Goal: Task Accomplishment & Management: Manage account settings

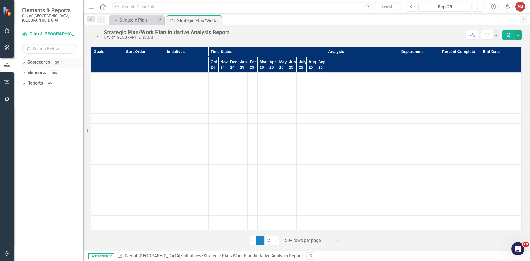
click at [24, 61] on icon "Dropdown" at bounding box center [24, 62] width 4 height 3
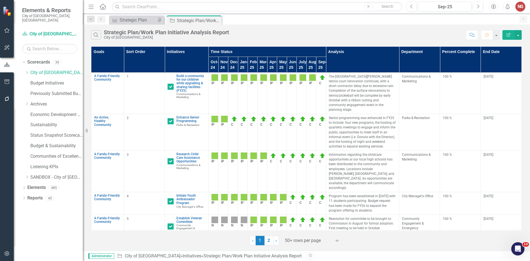
drag, startPoint x: 27, startPoint y: 69, endPoint x: 39, endPoint y: 130, distance: 62.7
click at [27, 71] on icon "Dropdown" at bounding box center [27, 72] width 4 height 3
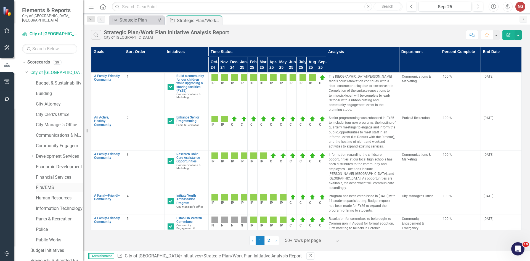
click at [42, 184] on link "Fire/EMS" at bounding box center [59, 187] width 47 height 6
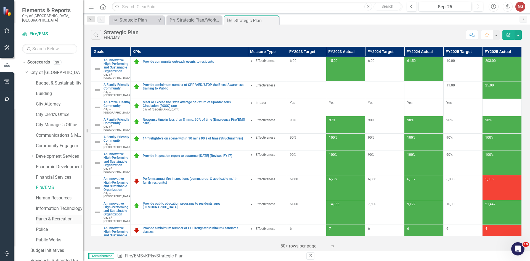
click at [49, 216] on link "Parks & Recreation" at bounding box center [59, 219] width 47 height 6
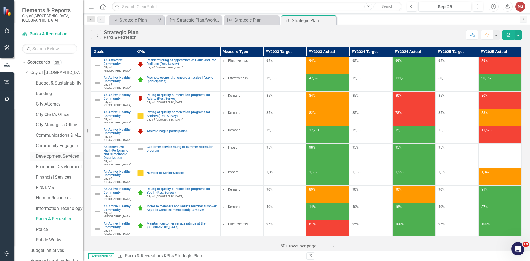
drag, startPoint x: 47, startPoint y: 150, endPoint x: 56, endPoint y: 150, distance: 8.6
click at [47, 153] on link "Development Services" at bounding box center [59, 156] width 47 height 6
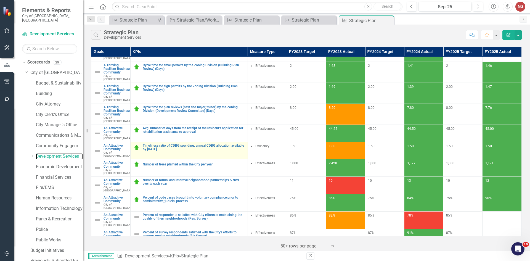
scroll to position [55, 0]
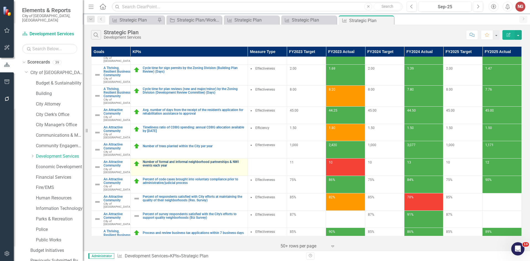
click at [165, 167] on link "Number of formal and informal neighborhood partnerships & NWI events each year" at bounding box center [194, 163] width 102 height 7
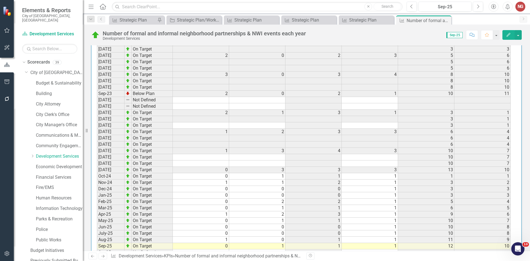
scroll to position [588, 0]
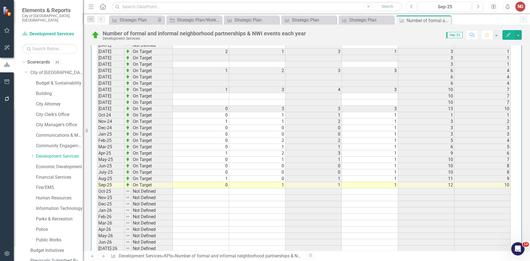
click at [97, 118] on div "Period Status Neighborhood Partnerships NWI Actual Target FYTD Actual FYTD Targ…" at bounding box center [97, 106] width 0 height 316
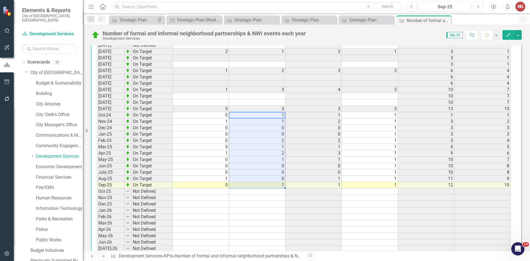
drag, startPoint x: 270, startPoint y: 115, endPoint x: 265, endPoint y: 184, distance: 69.4
click at [265, 184] on tbody "Oct 22 On Target Nov 22 On Target Dec 22 On Target 3 0 3 3 3 3 Jan 23 On Target…" at bounding box center [304, 111] width 414 height 305
click at [97, 194] on div "Period Status Neighborhood Partnerships NWI Actual Target FYTD Actual FYTD Targ…" at bounding box center [97, 106] width 0 height 316
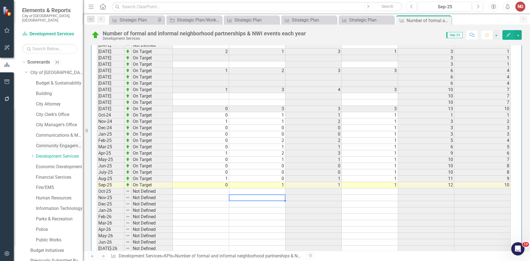
click at [39, 143] on link "Community Engagement & Emergency Preparedness" at bounding box center [59, 146] width 47 height 6
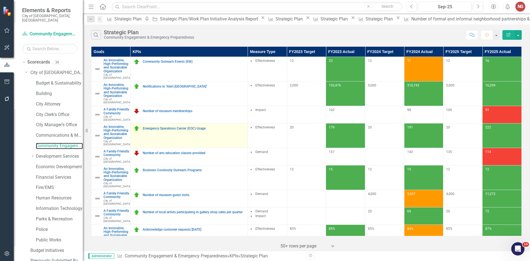
scroll to position [28, 0]
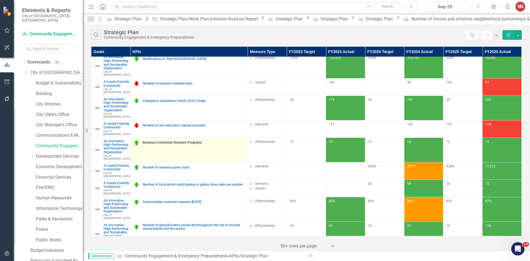
click at [168, 144] on link "Business Continuity Outreach Programs" at bounding box center [194, 143] width 102 height 4
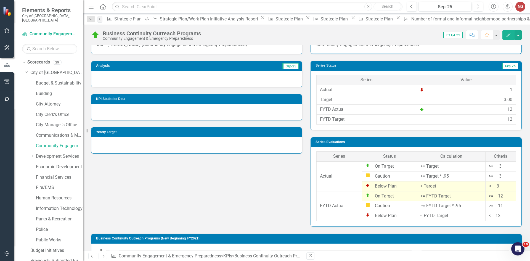
scroll to position [92, 0]
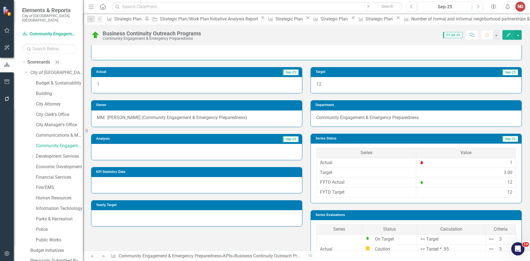
click at [121, 160] on div at bounding box center [196, 152] width 211 height 16
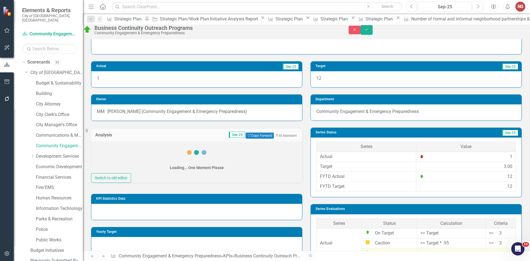
click at [121, 173] on div "Loading... One Moment Please" at bounding box center [196, 157] width 211 height 32
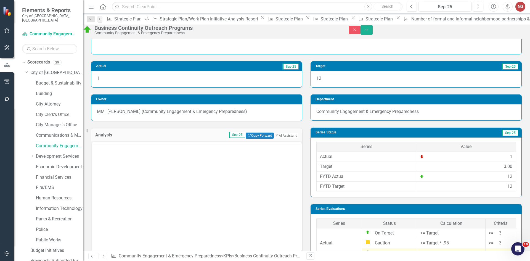
scroll to position [0, 0]
click at [115, 167] on body "Rich Text Area. Press ALT-0 for help." at bounding box center [197, 196] width 210 height 83
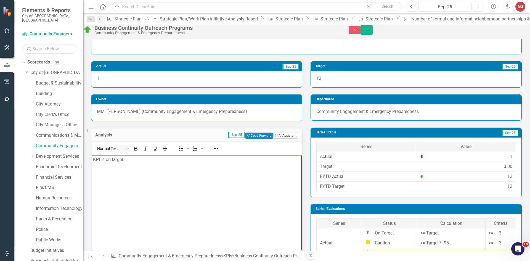
click at [282, 139] on button "ClearPoint AI AI Assistant" at bounding box center [285, 135] width 25 height 6
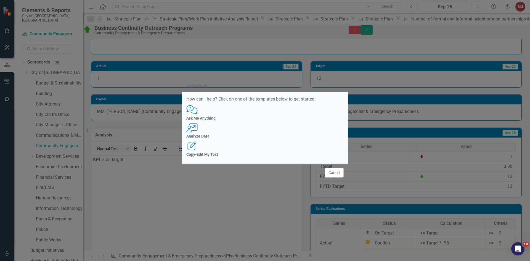
click at [250, 127] on div "User with Chart Analyze Data" at bounding box center [264, 130] width 157 height 15
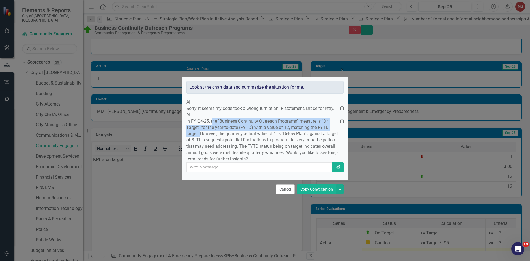
drag, startPoint x: 228, startPoint y: 117, endPoint x: 262, endPoint y: 131, distance: 36.6
click at [262, 131] on p "In FY Q4-25, the "Business Continuity Outreach Programs" measure is "On Target"…" at bounding box center [263, 140] width 154 height 44
copy p "he "Business Continuity Outreach Programs" measure is "On Target" for the year-…"
click at [288, 194] on button "Cancel" at bounding box center [285, 189] width 19 height 10
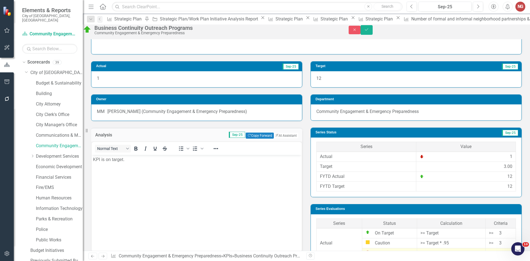
click at [169, 163] on body "KPI is on target." at bounding box center [197, 196] width 210 height 83
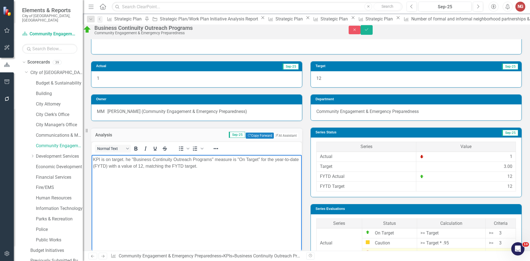
drag, startPoint x: 125, startPoint y: 160, endPoint x: 135, endPoint y: 157, distance: 10.5
click at [125, 159] on p "KPI is on target. he "Business Continuity Outreach Programs" measure is "On Tar…" at bounding box center [196, 162] width 207 height 13
click at [369, 31] on icon "Save" at bounding box center [366, 30] width 5 height 4
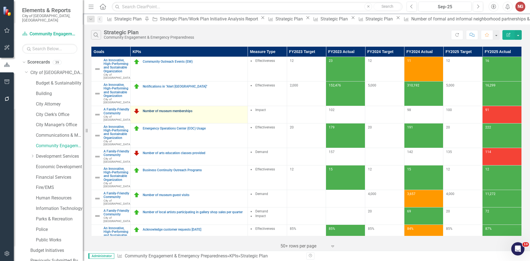
click at [172, 113] on link "Number of museum memberships" at bounding box center [194, 111] width 102 height 4
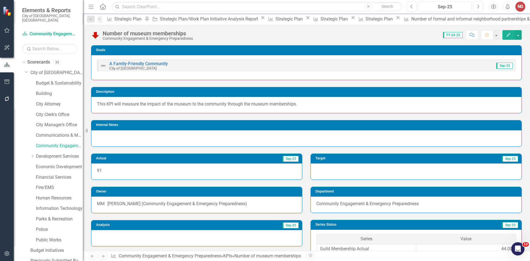
scroll to position [138, 0]
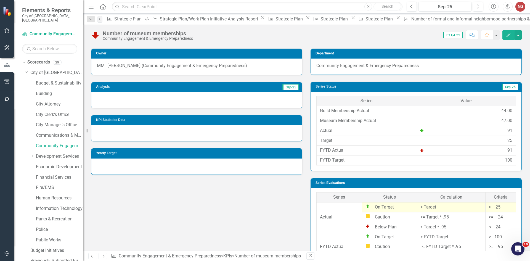
click at [109, 101] on div at bounding box center [196, 100] width 211 height 16
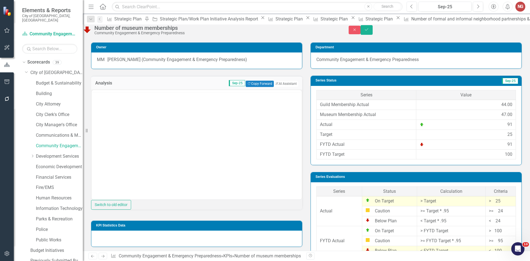
scroll to position [0, 0]
click at [100, 127] on body "Rich Text Area. Press ALT-0 for help." at bounding box center [197, 144] width 210 height 83
click at [281, 87] on button "ClearPoint AI AI Assistant" at bounding box center [285, 84] width 25 height 6
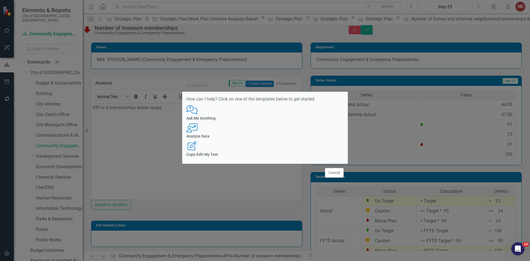
click at [262, 138] on h4 "Analyze Data" at bounding box center [264, 136] width 157 height 4
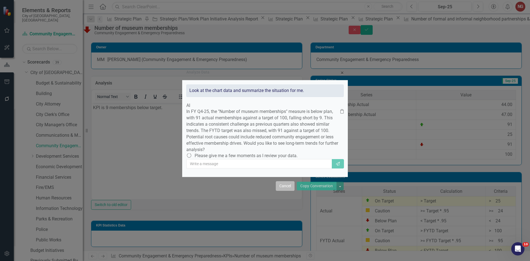
click at [285, 191] on button "Cancel" at bounding box center [285, 186] width 19 height 10
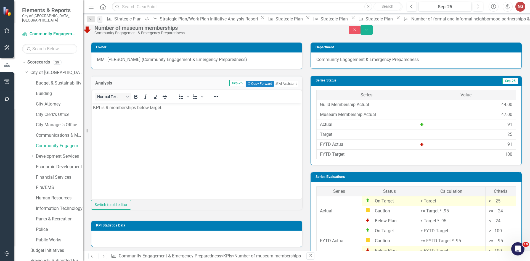
click at [196, 113] on body "KPI is 9 memberships below target." at bounding box center [197, 144] width 210 height 83
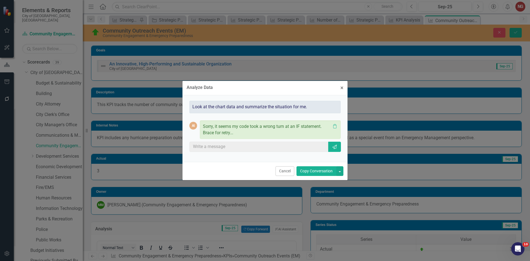
scroll to position [52, 0]
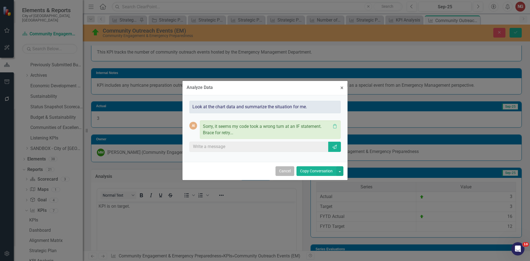
click at [285, 171] on button "Cancel" at bounding box center [284, 171] width 19 height 10
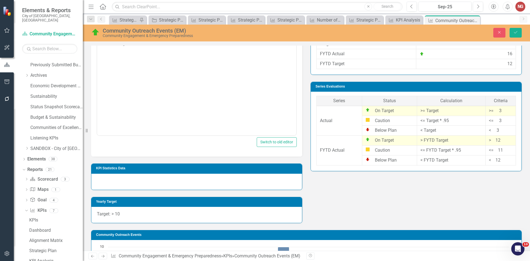
scroll to position [77, 0]
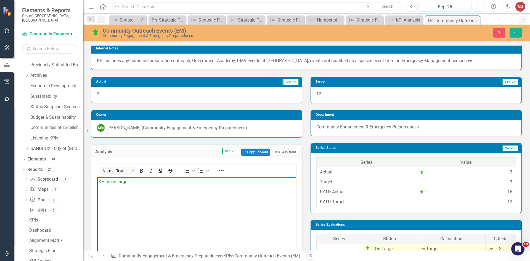
drag, startPoint x: 152, startPoint y: 181, endPoint x: 270, endPoint y: 331, distance: 191.4
click at [152, 181] on p "KPI is on target." at bounding box center [197, 181] width 196 height 7
click at [287, 183] on p "KPI is on target. The department hosted 16 events for the community to prepare …" at bounding box center [197, 181] width 196 height 7
click at [511, 20] on div "KPI Strategic Plan Pin Initiative Strategic Plan/Work Plan Initiative Analysis …" at bounding box center [312, 19] width 409 height 9
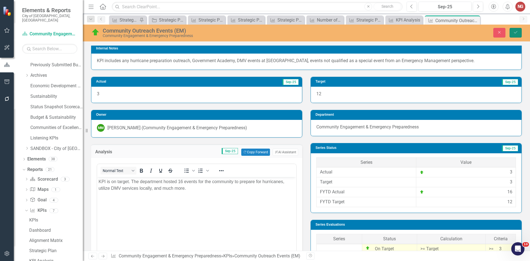
click at [514, 31] on icon "Save" at bounding box center [515, 32] width 5 height 4
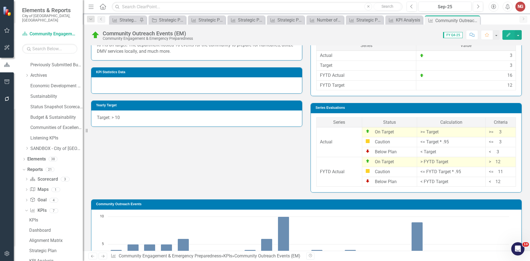
scroll to position [0, 0]
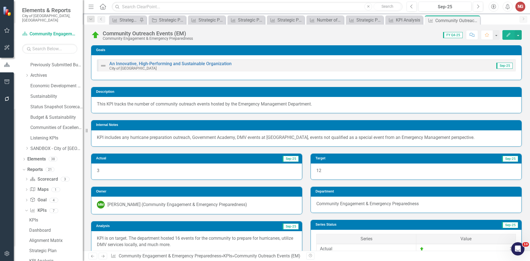
click at [103, 256] on icon "Next" at bounding box center [102, 256] width 5 height 4
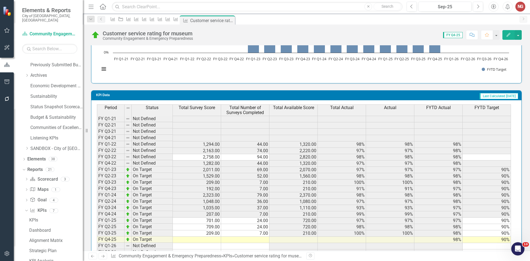
scroll to position [473, 0]
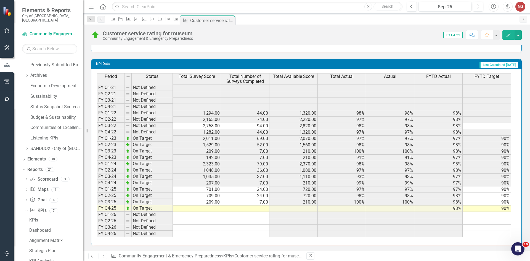
click at [104, 255] on icon at bounding box center [102, 256] width 3 height 3
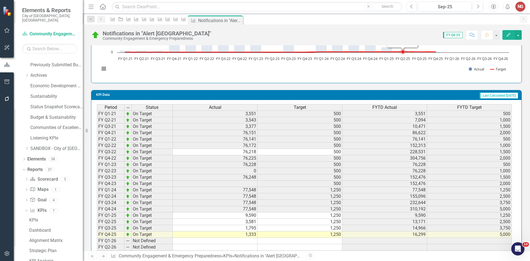
scroll to position [439, 0]
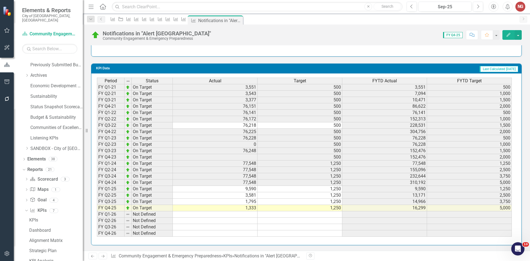
click at [97, 218] on div "Period Status Actual Target FYTD Actual FYTD Target FY Q1-21 On Target 3,551 50…" at bounding box center [97, 157] width 0 height 159
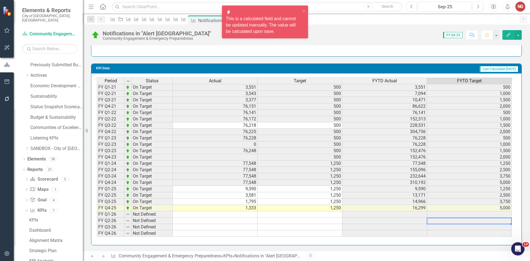
click at [479, 212] on td at bounding box center [469, 214] width 85 height 6
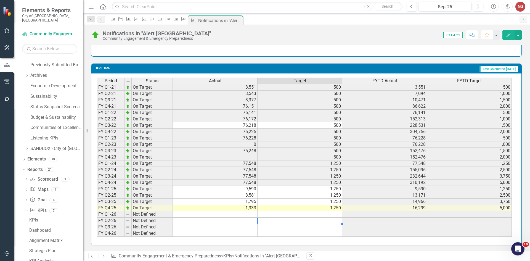
click at [291, 219] on td at bounding box center [300, 221] width 85 height 6
click at [295, 213] on td at bounding box center [300, 214] width 85 height 6
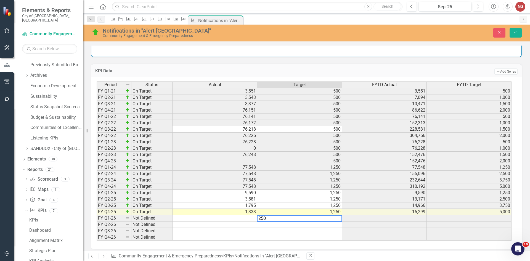
type textarea "2500"
click at [300, 217] on td "2,500" at bounding box center [299, 218] width 85 height 6
drag, startPoint x: 342, startPoint y: 221, endPoint x: 341, endPoint y: 237, distance: 16.3
click at [97, 237] on div "Period Status Actual Target FYTD Actual FYTD Target FY Q1-21 On Target 3,551 50…" at bounding box center [97, 160] width 0 height 159
type textarea "2500"
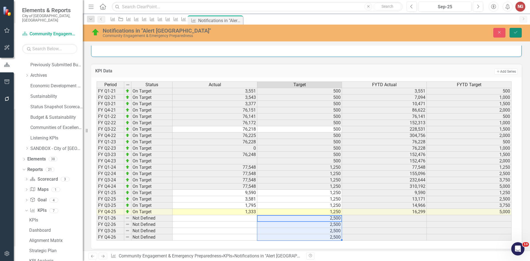
click at [514, 34] on icon "Save" at bounding box center [515, 32] width 5 height 4
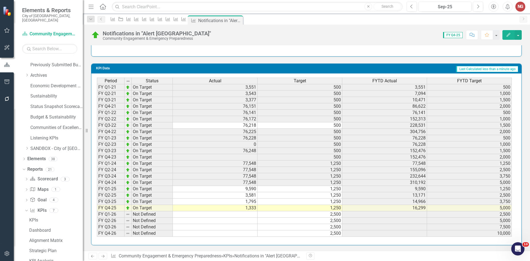
click at [0, 0] on icon "Close" at bounding box center [0, 0] width 0 height 0
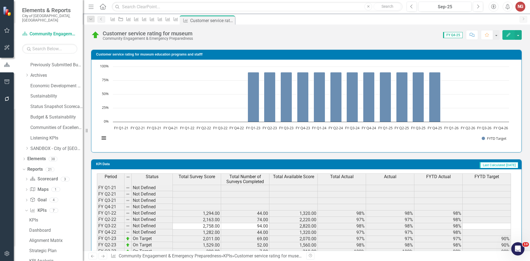
scroll to position [473, 0]
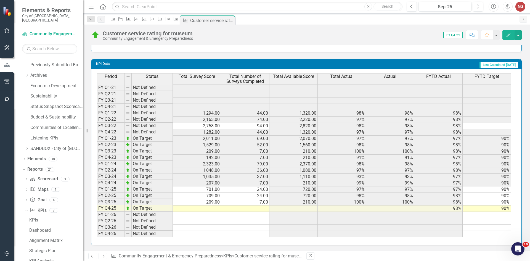
click at [489, 209] on td "90%" at bounding box center [487, 208] width 48 height 6
drag, startPoint x: 510, startPoint y: 211, endPoint x: 507, endPoint y: 232, distance: 20.9
click at [97, 232] on div "Period Status Total Survey Score Total Number of Surveys Completed Total Availa…" at bounding box center [97, 155] width 0 height 164
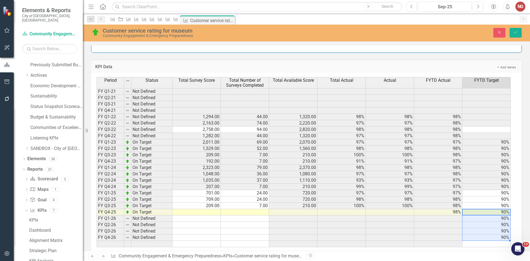
type textarea "90"
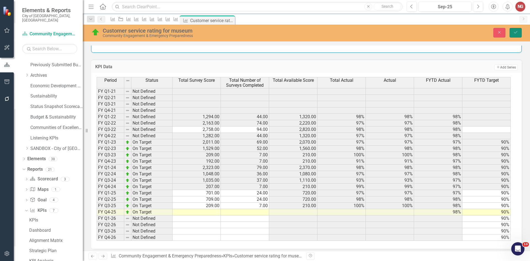
click at [515, 31] on icon "Save" at bounding box center [515, 32] width 5 height 4
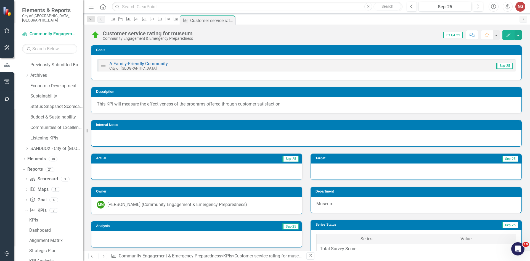
scroll to position [166, 0]
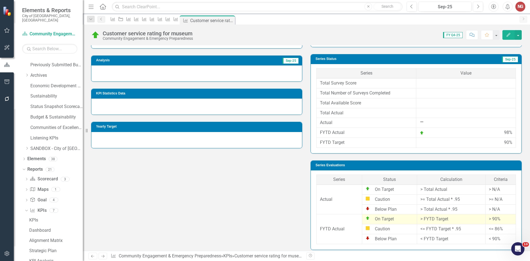
click at [89, 255] on link "Previous" at bounding box center [92, 256] width 9 height 7
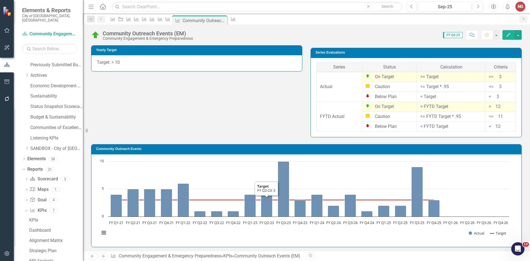
scroll to position [439, 0]
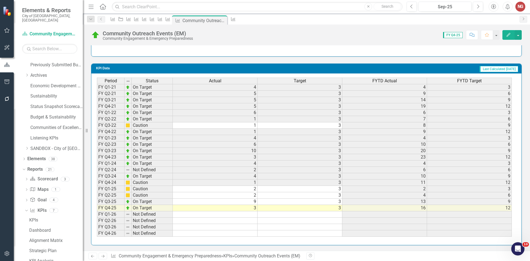
click at [97, 211] on div "Period Status Actual Target FYTD Actual FYTD Target FY Q1-21 On Target 4 3 4 3 …" at bounding box center [97, 157] width 0 height 159
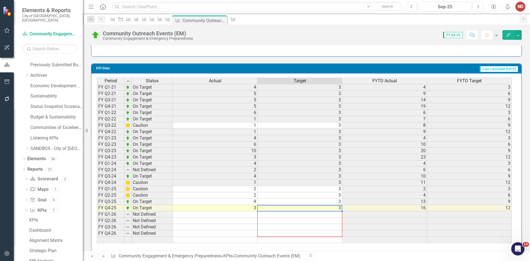
drag, startPoint x: 343, startPoint y: 211, endPoint x: 339, endPoint y: 234, distance: 22.3
click at [97, 234] on div "Period Status Actual Target FYTD Actual FYTD Target FY Q1-21 On Target 4 3 4 3 …" at bounding box center [97, 160] width 0 height 165
type textarea "3"
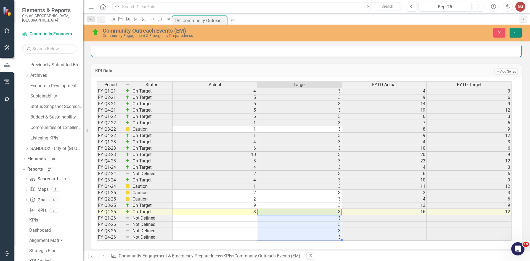
click at [520, 32] on button "Save" at bounding box center [516, 33] width 12 height 10
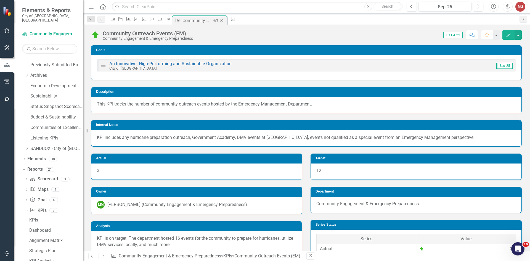
click at [224, 20] on icon "Close" at bounding box center [222, 20] width 6 height 4
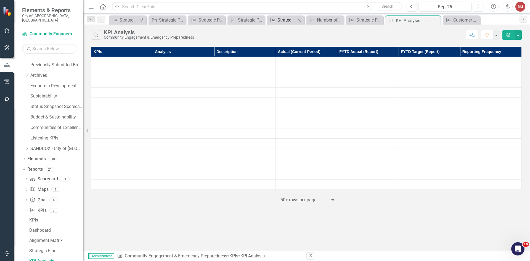
scroll to position [28, 0]
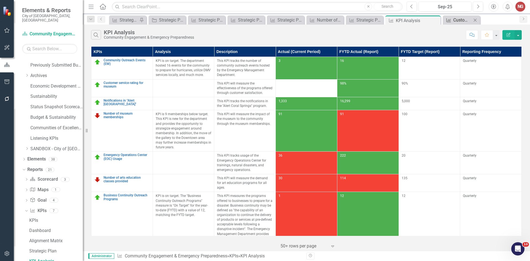
click at [457, 17] on div "Customer service rating for museum" at bounding box center [462, 20] width 18 height 7
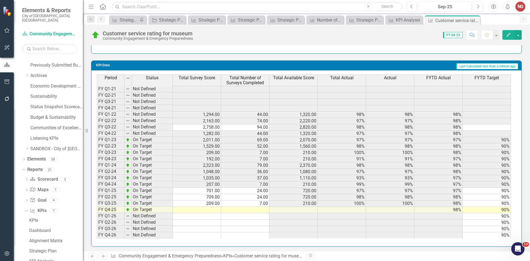
scroll to position [473, 0]
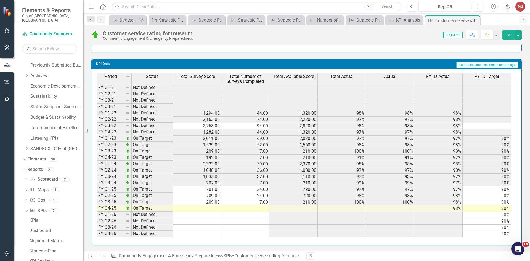
click at [103, 256] on icon "Next" at bounding box center [102, 256] width 5 height 4
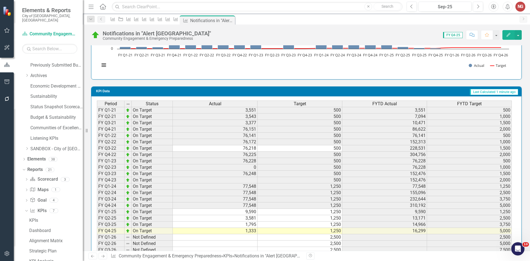
scroll to position [439, 0]
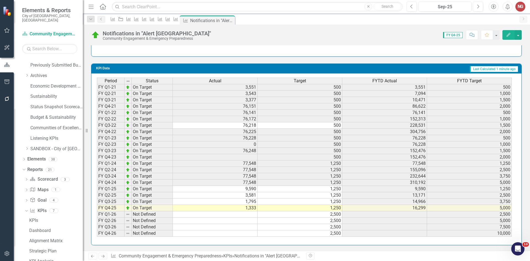
click at [104, 256] on icon "Next" at bounding box center [102, 256] width 5 height 4
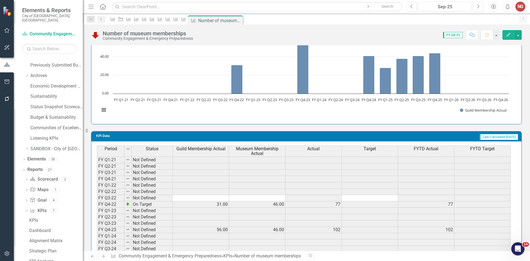
scroll to position [463, 0]
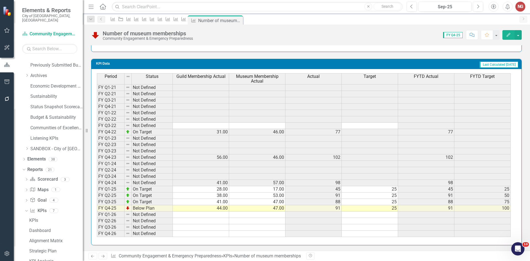
click at [389, 208] on td "25" at bounding box center [370, 208] width 56 height 6
click at [97, 217] on div "Period Status Guild Membership Actual Museum Membership Actual Actual Target FY…" at bounding box center [97, 155] width 0 height 164
type textarea "30"
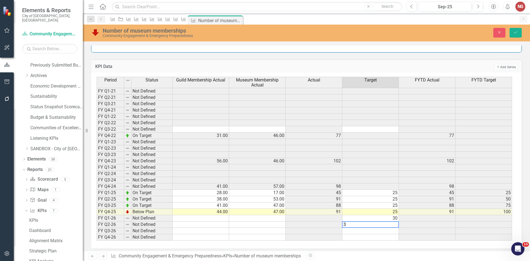
type textarea "30"
click at [514, 31] on icon "Save" at bounding box center [515, 32] width 5 height 4
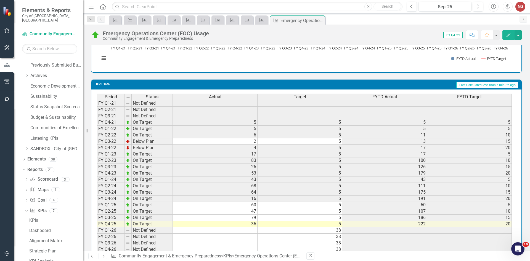
scroll to position [439, 0]
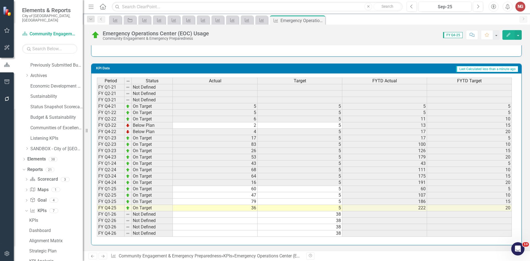
click at [97, 211] on div "Period Status Actual Target FYTD Actual FYTD Target FY Q1-21 Not Defined FY Q2-…" at bounding box center [97, 157] width 0 height 159
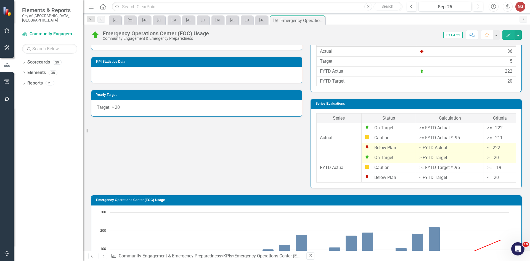
scroll to position [83, 0]
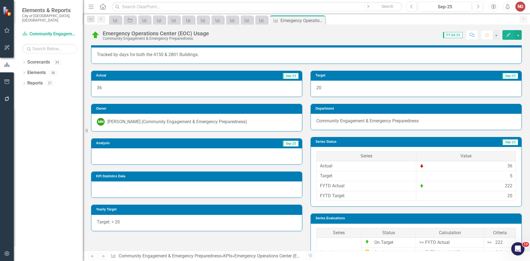
click at [109, 161] on div at bounding box center [196, 156] width 211 height 16
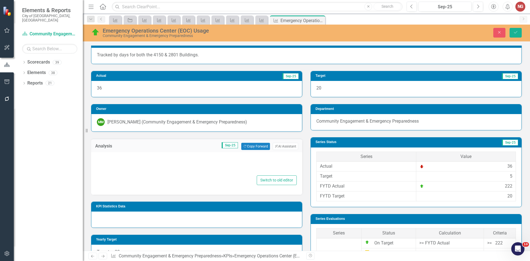
click at [111, 177] on div "Switch to old editor" at bounding box center [197, 180] width 200 height 10
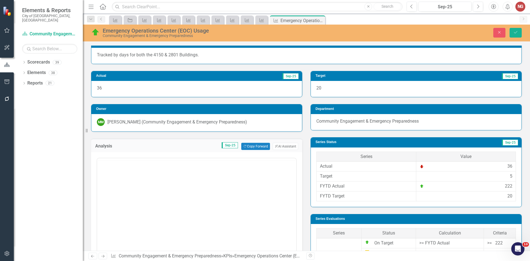
scroll to position [0, 0]
click at [126, 185] on body "Rich Text Area. Press ALT-0 for help." at bounding box center [196, 212] width 199 height 83
click at [284, 145] on button "ClearPoint AI AI Assistant" at bounding box center [285, 146] width 25 height 7
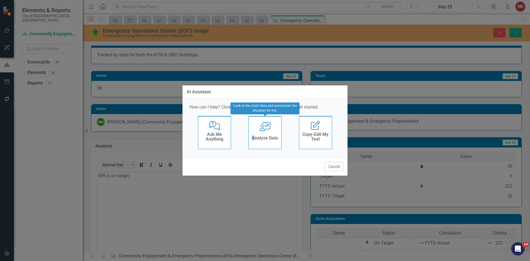
click at [253, 129] on div "User with Chart Analyze Data" at bounding box center [264, 132] width 33 height 33
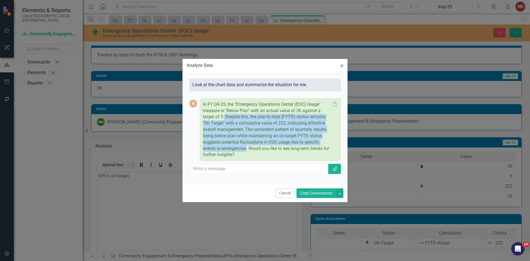
drag, startPoint x: 225, startPoint y: 116, endPoint x: 248, endPoint y: 149, distance: 40.0
click at [248, 149] on p "In FY Q4-25, the "Emergency Operations Center (EOC) Usage" measure is "Below Pl…" at bounding box center [267, 129] width 128 height 57
copy p "Despite this, the year-to-date (FYTD) status remains "On Target" with a cumulat…"
click at [287, 192] on button "Cancel" at bounding box center [284, 193] width 19 height 10
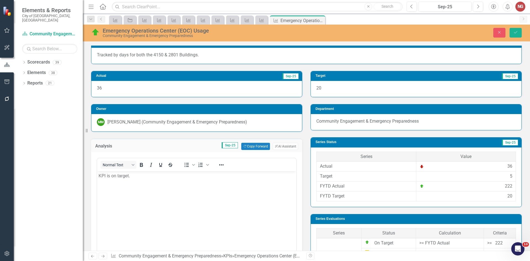
click at [173, 180] on body "KPI is on target." at bounding box center [196, 212] width 199 height 83
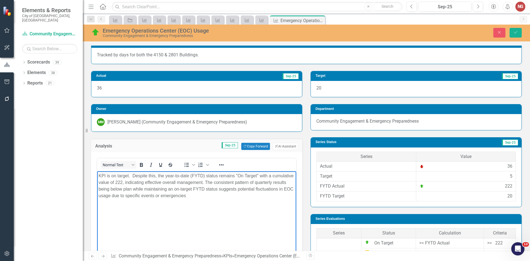
click at [132, 176] on p "KPI is on target. Despite this, the year-to-date (FYTD) status remains "On Targ…" at bounding box center [197, 186] width 196 height 26
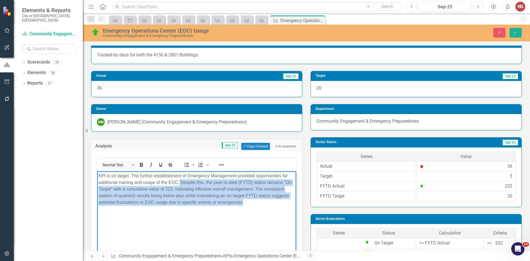
drag, startPoint x: 256, startPoint y: 205, endPoint x: 179, endPoint y: 183, distance: 80.0
click at [179, 183] on p "KPI is on target. The further establishment of Emergency Management provided op…" at bounding box center [197, 189] width 196 height 33
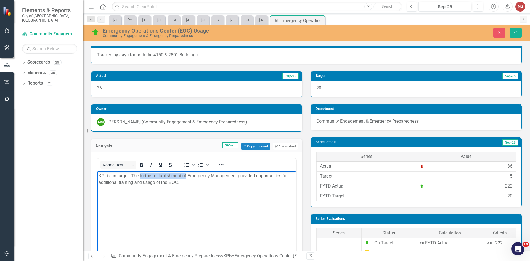
drag, startPoint x: 140, startPoint y: 175, endPoint x: 186, endPoint y: 172, distance: 46.7
click at [186, 172] on body "KPI is on target. The further establishment of Emergency Management provided op…" at bounding box center [196, 212] width 199 height 83
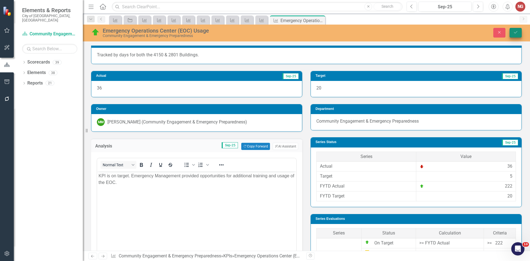
click at [514, 28] on button "Save" at bounding box center [516, 33] width 12 height 10
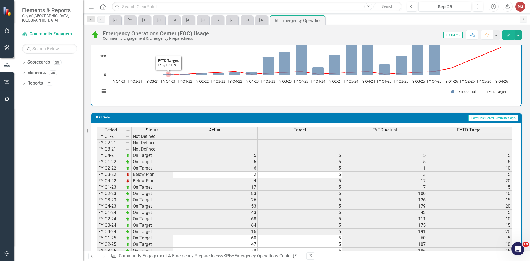
scroll to position [439, 0]
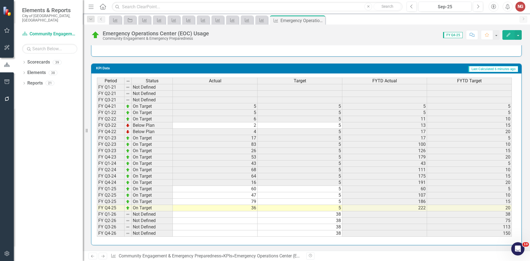
click at [105, 256] on icon "Next" at bounding box center [102, 256] width 5 height 4
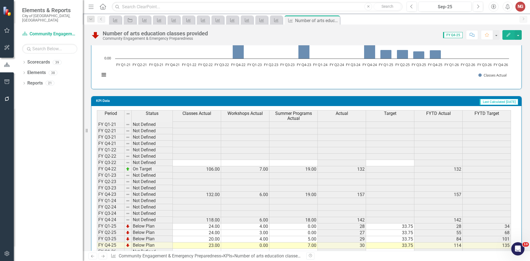
scroll to position [473, 0]
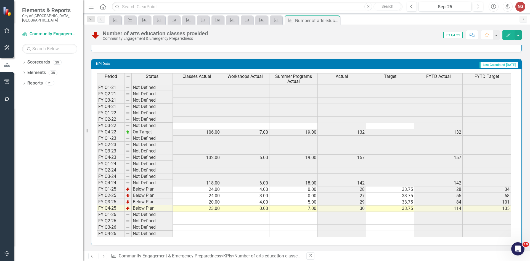
click at [394, 208] on td "33.75" at bounding box center [390, 208] width 48 height 6
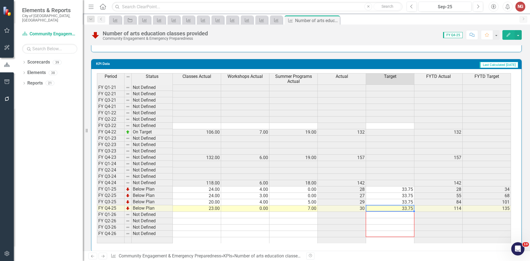
drag, startPoint x: 414, startPoint y: 211, endPoint x: 412, endPoint y: 235, distance: 23.2
click at [97, 235] on div "Period Status Classes Actual Workshops Actual Summer Programs Actual Actual Tar…" at bounding box center [97, 158] width 0 height 170
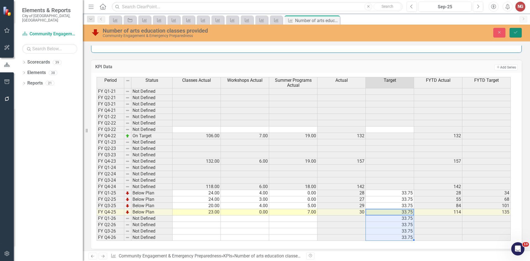
click at [512, 33] on button "Save" at bounding box center [516, 33] width 12 height 10
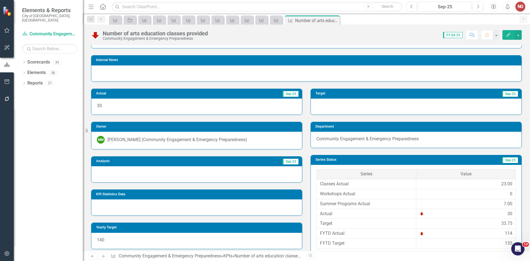
scroll to position [83, 0]
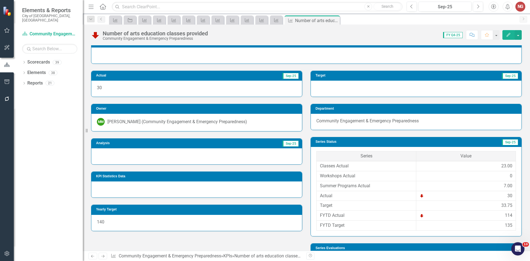
click at [108, 152] on div at bounding box center [196, 156] width 211 height 16
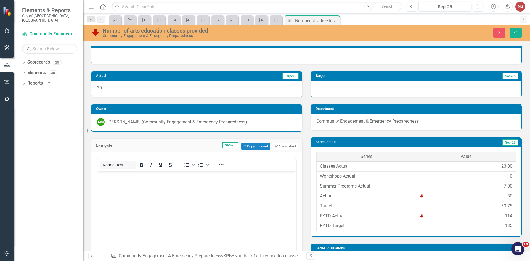
scroll to position [0, 0]
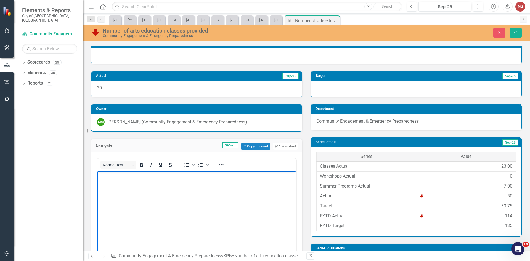
click at [108, 183] on body "Rich Text Area. Press ALT-0 for help." at bounding box center [196, 212] width 199 height 83
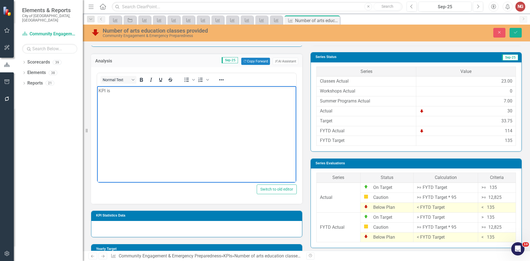
scroll to position [137, 0]
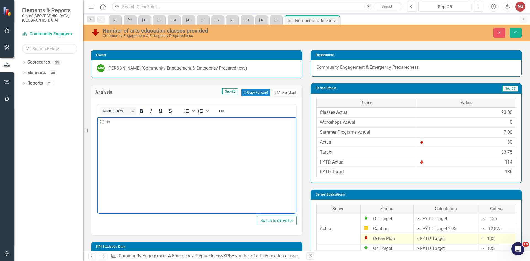
click at [120, 121] on p "KPI is" at bounding box center [197, 122] width 196 height 7
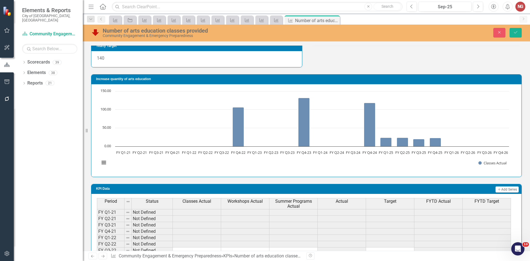
scroll to position [495, 0]
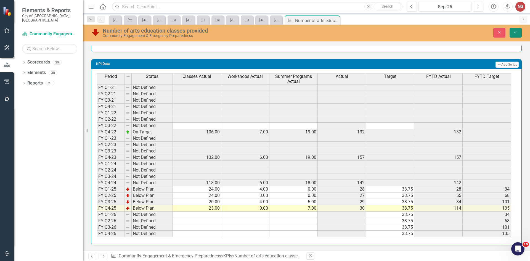
click at [513, 31] on button "Save" at bounding box center [516, 33] width 12 height 10
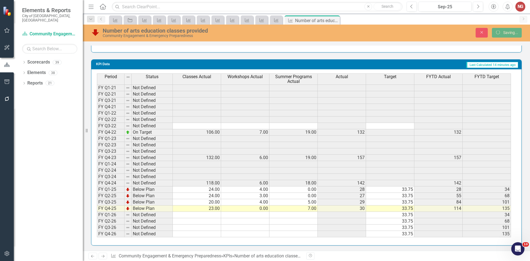
scroll to position [473, 0]
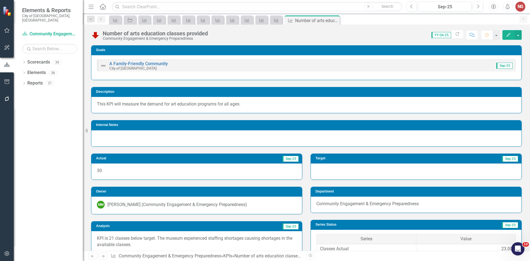
click at [105, 257] on icon "Next" at bounding box center [102, 256] width 5 height 4
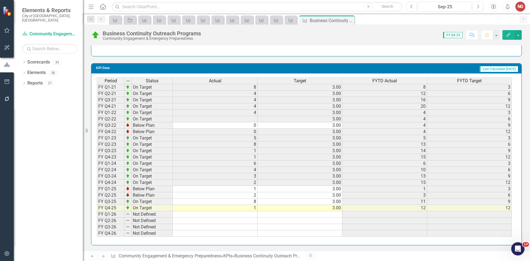
scroll to position [451, 0]
click at [97, 205] on div "Period Status Actual Target FYTD Actual FYTD Target FY Q1-21 On Target 8 3.00 8…" at bounding box center [97, 157] width 0 height 159
click at [315, 201] on td "3.00" at bounding box center [300, 201] width 85 height 6
type textarea "3"
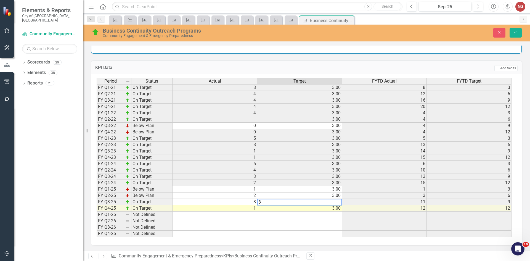
click at [319, 210] on td "3.00" at bounding box center [299, 208] width 85 height 6
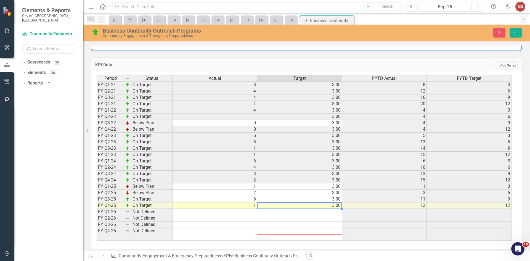
drag, startPoint x: 341, startPoint y: 215, endPoint x: 342, endPoint y: 235, distance: 20.7
click at [97, 240] on div at bounding box center [97, 240] width 0 height 0
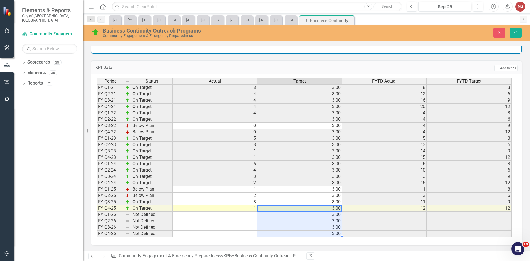
click at [524, 31] on div "Close Save" at bounding box center [437, 33] width 178 height 10
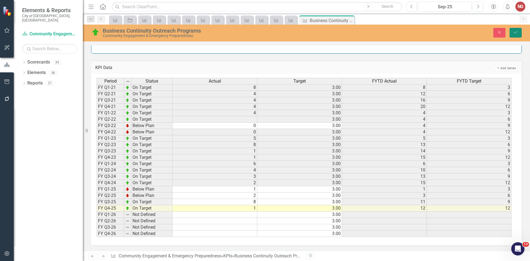
click at [516, 33] on icon "Save" at bounding box center [515, 32] width 5 height 4
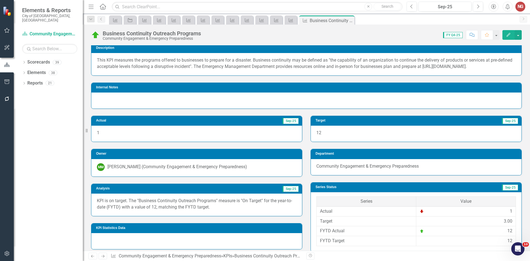
scroll to position [83, 0]
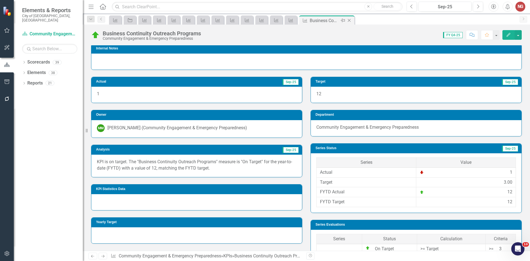
click at [347, 21] on icon "Close" at bounding box center [349, 20] width 6 height 4
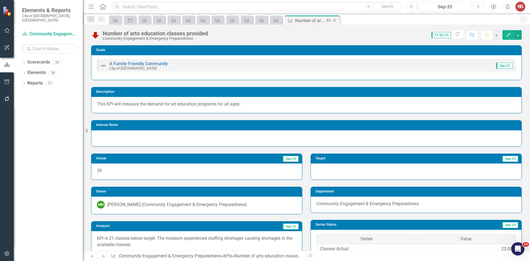
click at [335, 21] on icon at bounding box center [334, 20] width 3 height 3
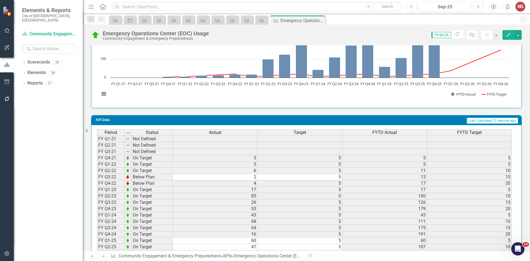
scroll to position [439, 0]
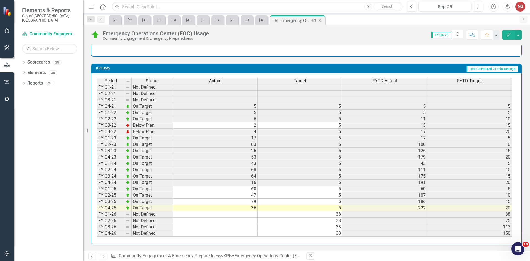
click at [322, 22] on icon "Close" at bounding box center [320, 20] width 6 height 4
